Goal: Find specific page/section: Find specific page/section

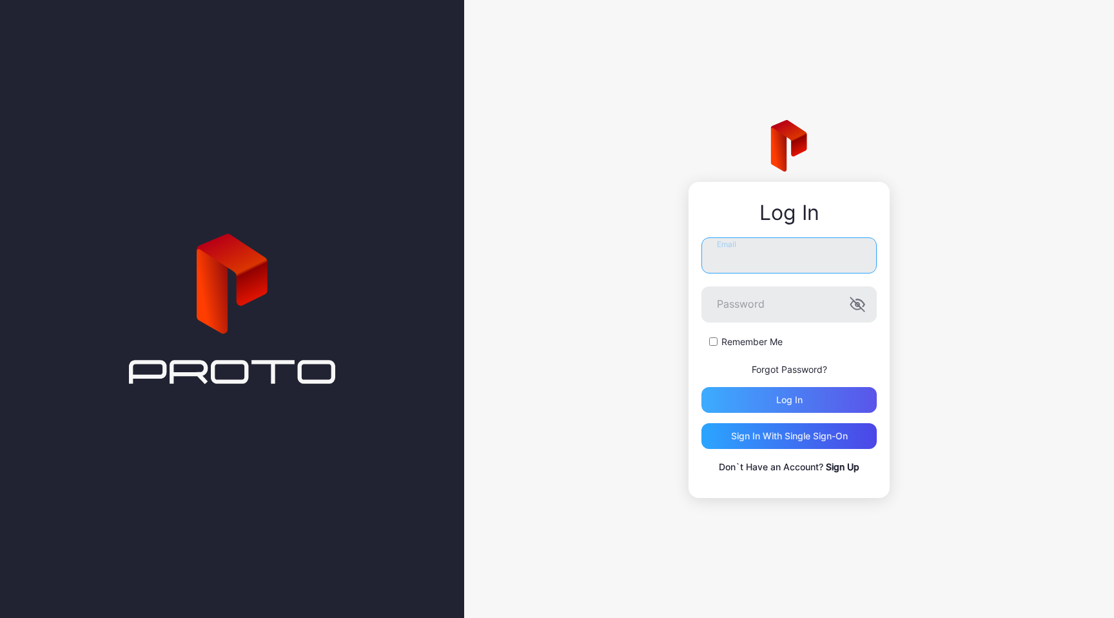
type input "**********"
click at [795, 396] on div "Log in" at bounding box center [789, 400] width 26 height 10
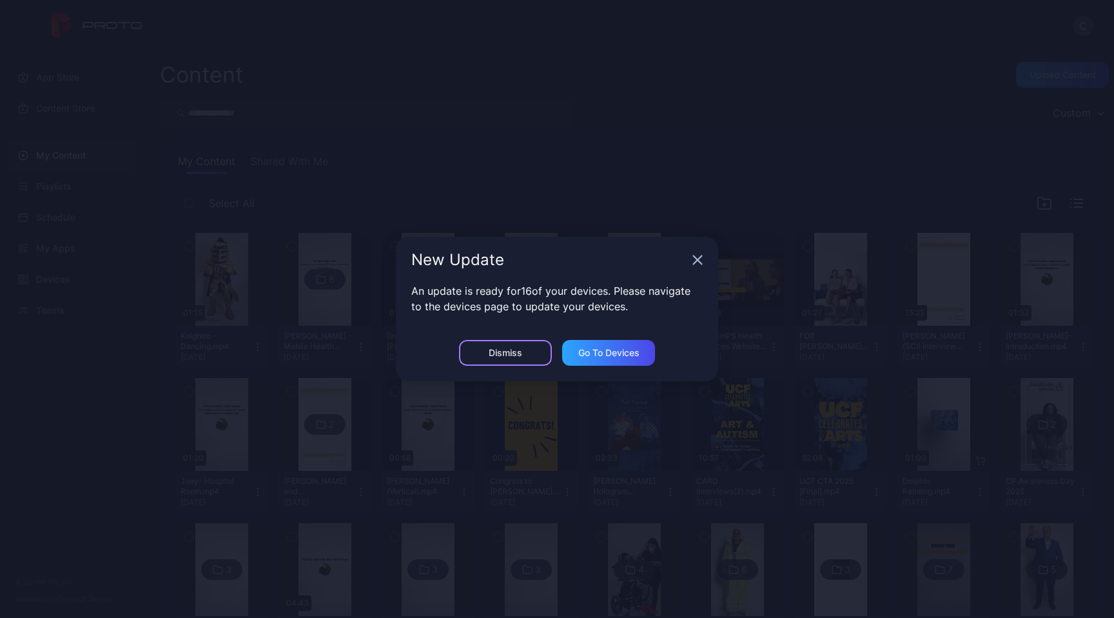
click at [530, 346] on div "Dismiss" at bounding box center [505, 353] width 93 height 26
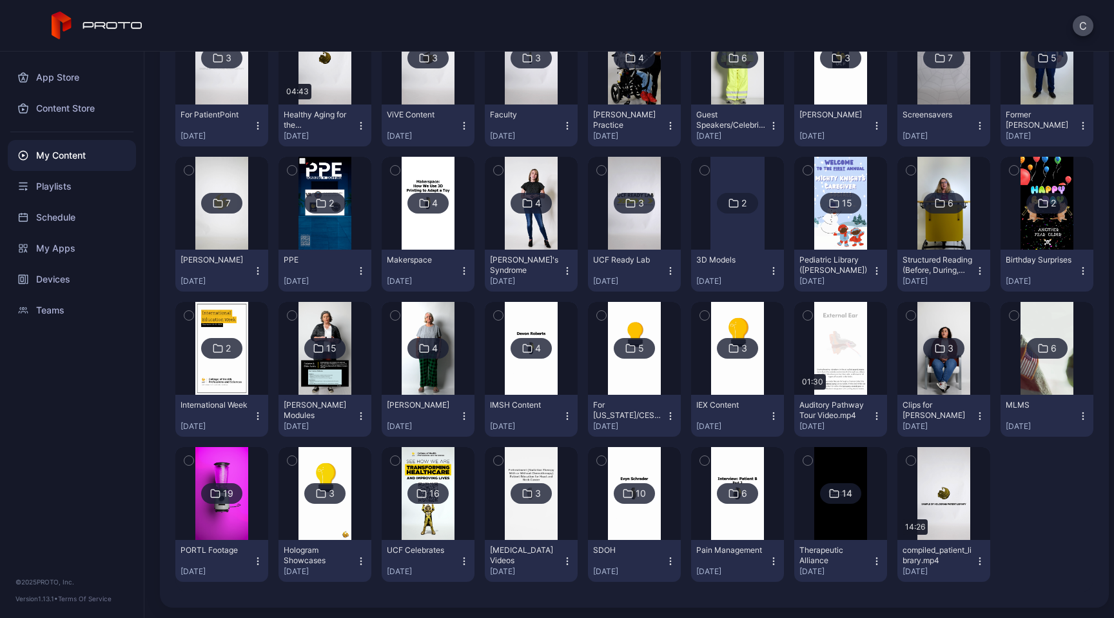
scroll to position [656, 0]
click at [427, 486] on icon at bounding box center [422, 493] width 10 height 15
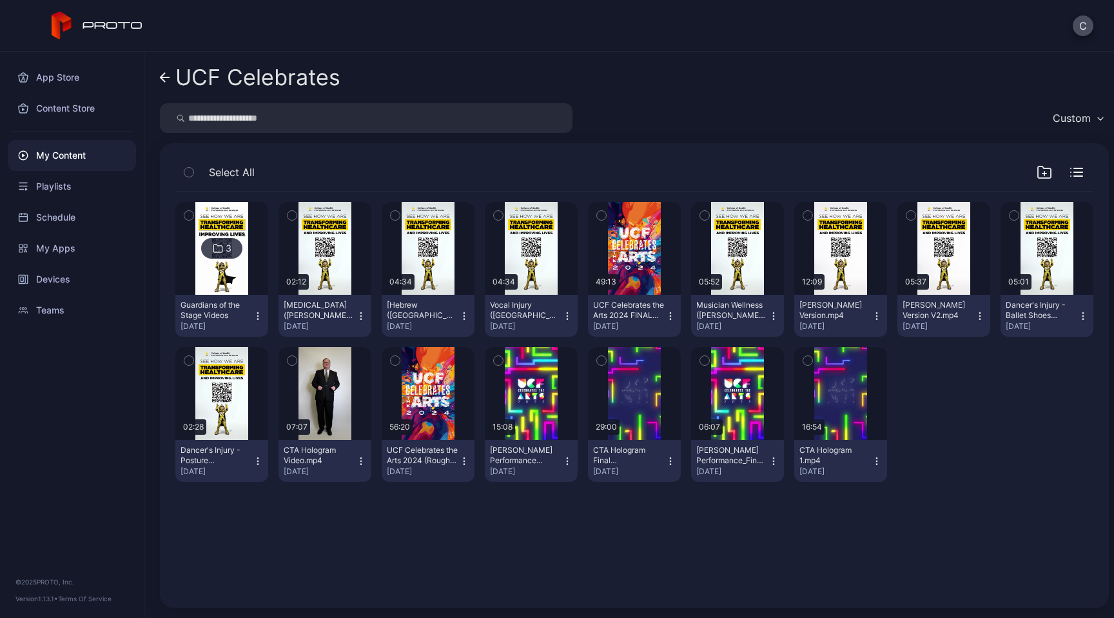
click at [168, 81] on icon at bounding box center [165, 77] width 10 height 11
